Goal: Check status: Check status

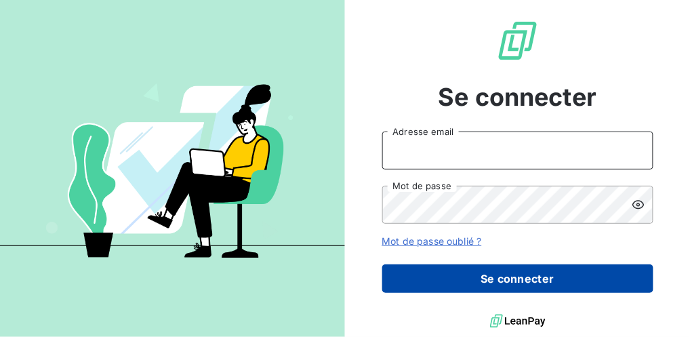
type input "[EMAIL_ADDRESS][DOMAIN_NAME]"
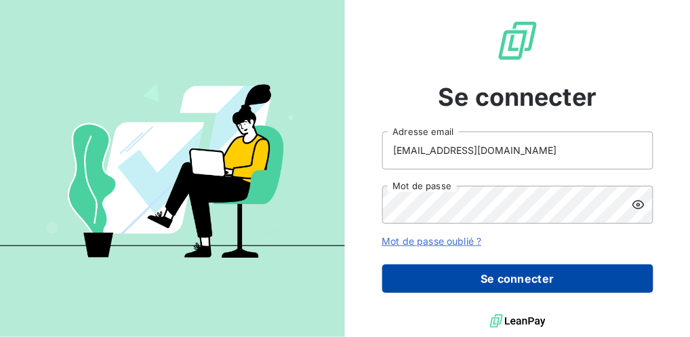
click at [483, 281] on button "Se connecter" at bounding box center [517, 278] width 271 height 28
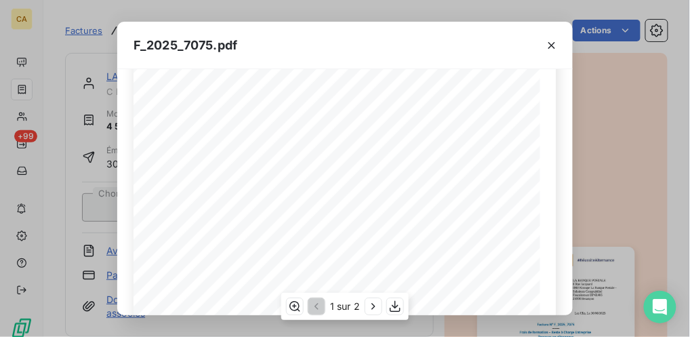
scroll to position [271, 0]
click at [558, 47] on button "button" at bounding box center [552, 46] width 22 height 22
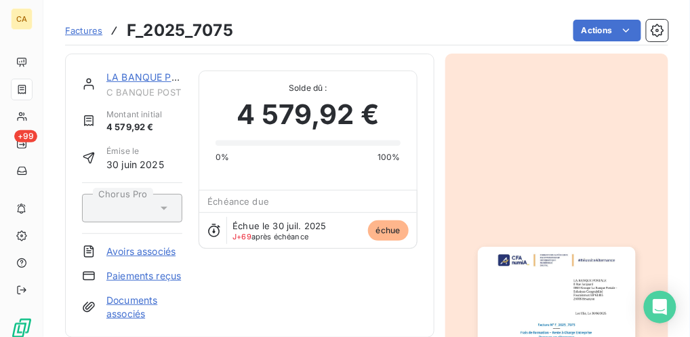
scroll to position [90, 0]
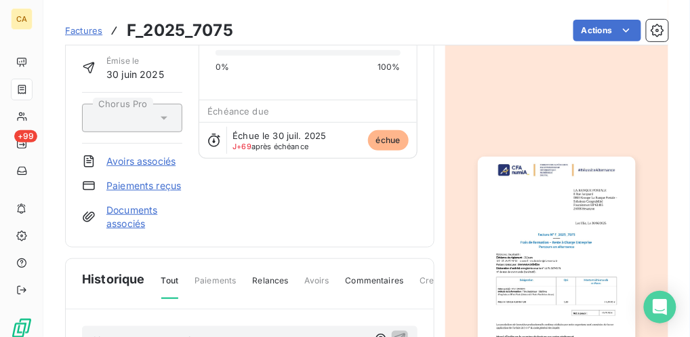
click at [576, 269] on img "button" at bounding box center [557, 268] width 158 height 223
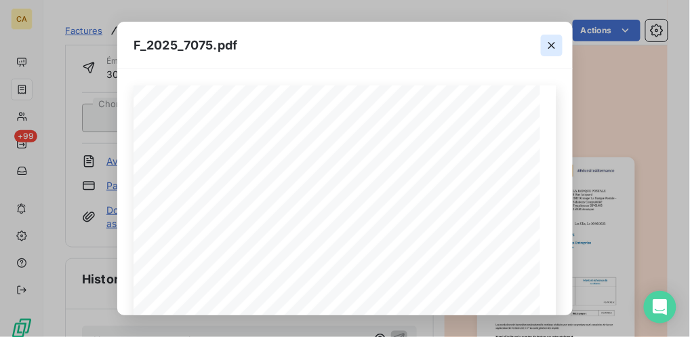
click at [560, 52] on button "button" at bounding box center [552, 46] width 22 height 22
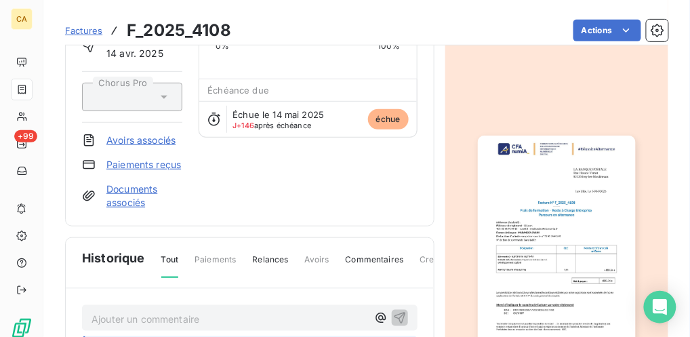
scroll to position [136, 0]
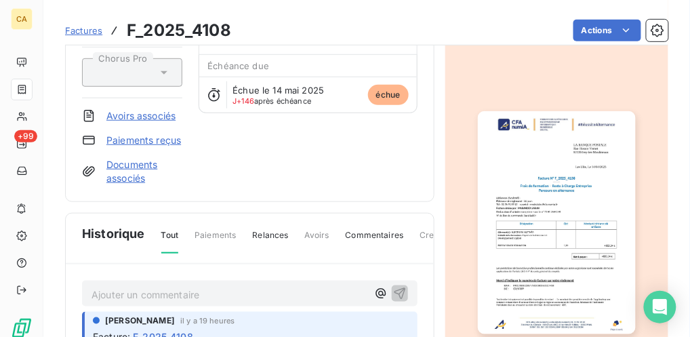
click at [557, 233] on img "button" at bounding box center [557, 222] width 158 height 223
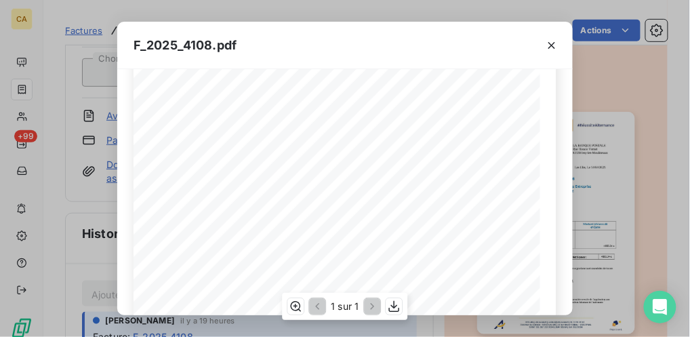
scroll to position [226, 0]
click at [554, 43] on icon "button" at bounding box center [551, 45] width 7 height 7
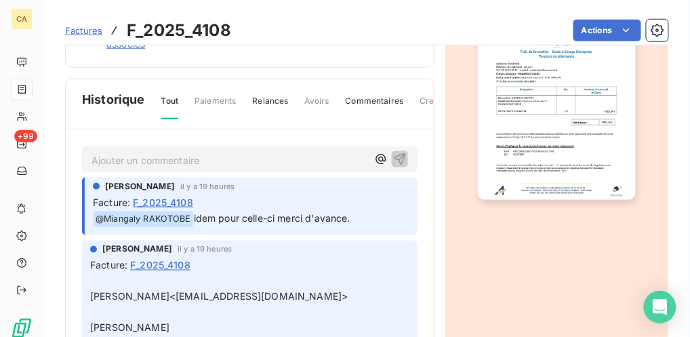
scroll to position [271, 0]
